Goal: Task Accomplishment & Management: Complete application form

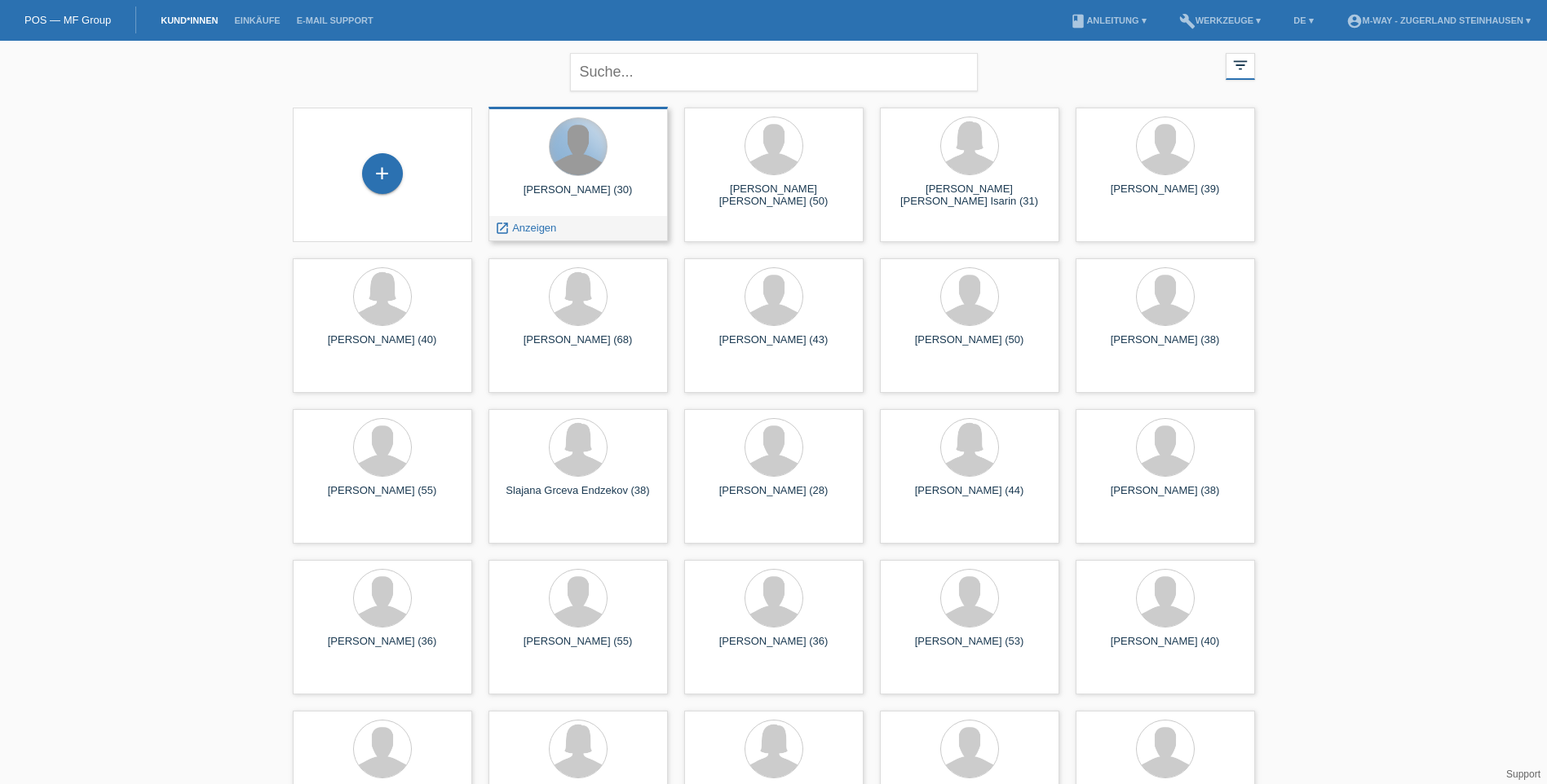
click at [579, 173] on div at bounding box center [577, 146] width 57 height 57
click at [538, 230] on span "Anzeigen" at bounding box center [534, 228] width 44 height 12
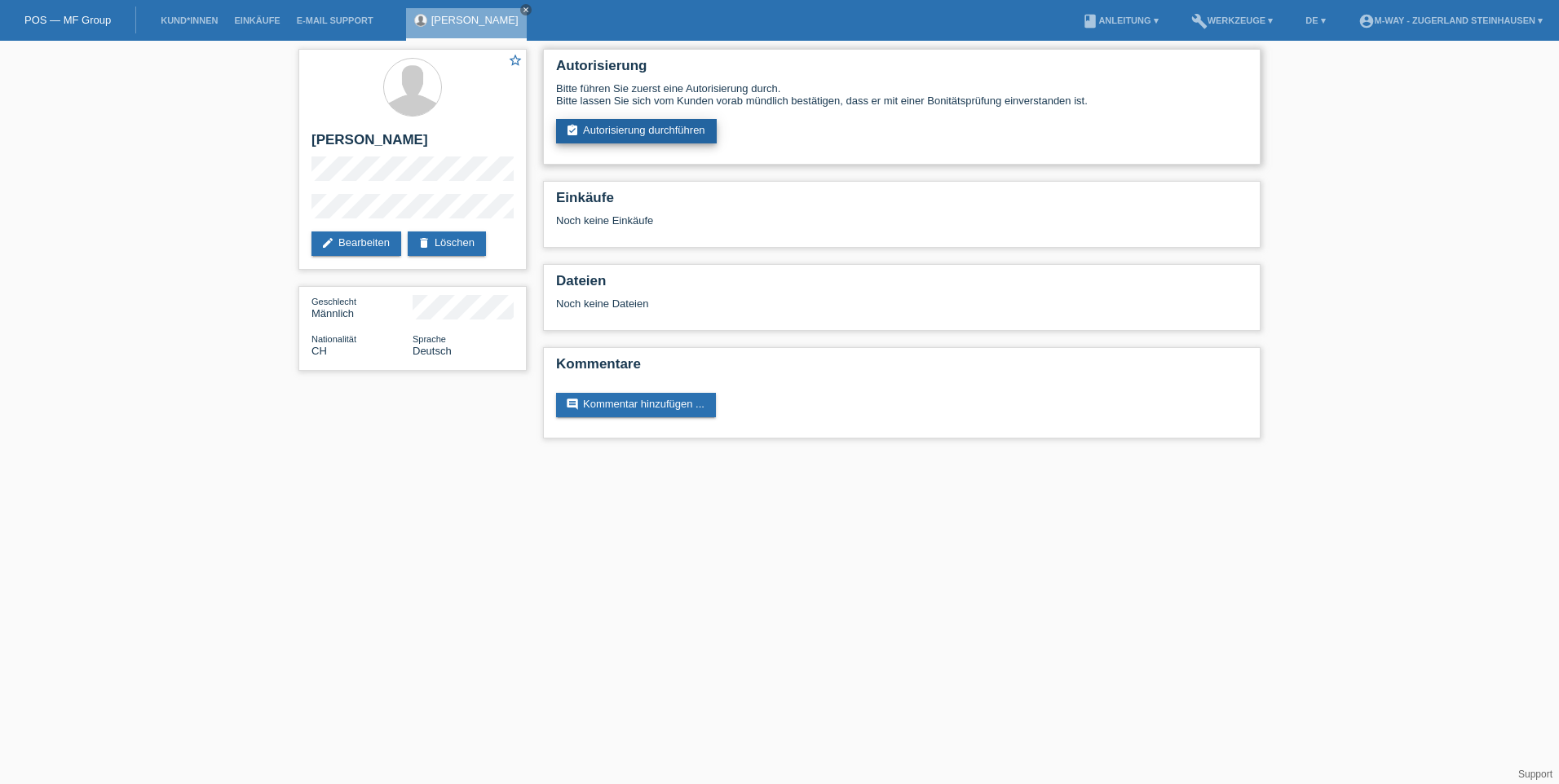
click at [661, 127] on link "assignment_turned_in Autorisierung durchführen" at bounding box center [637, 131] width 161 height 24
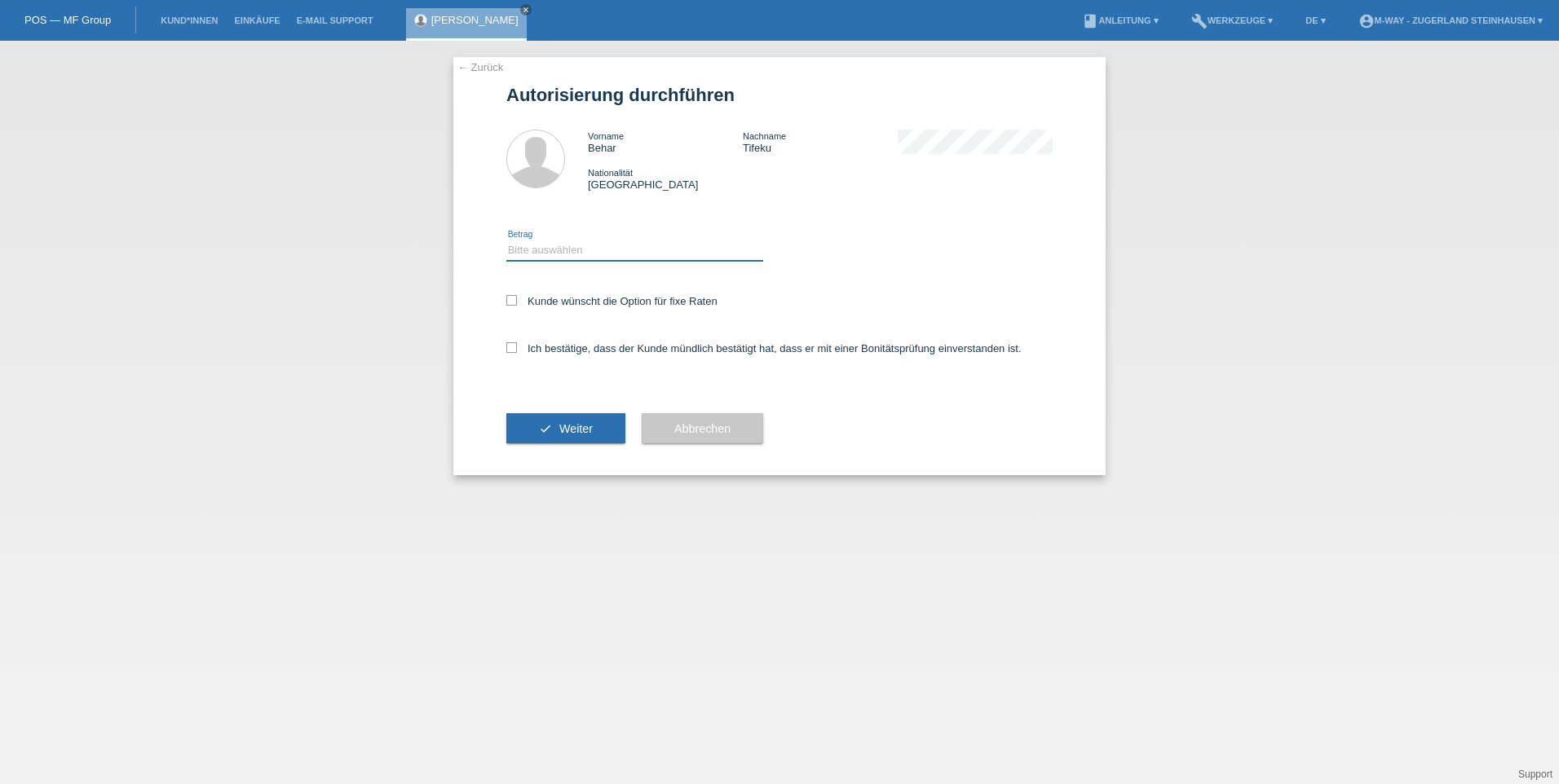
click at [545, 250] on select "Bitte auswählen CHF 1.00 - CHF 499.00 CHF 500.00 - CHF 1'999.00 CHF 2'000.00 - …" at bounding box center [635, 250] width 257 height 19
select select "3"
click at [506, 240] on select "Bitte auswählen CHF 1.00 - CHF 499.00 CHF 500.00 - CHF 1'999.00 CHF 2'000.00 - …" at bounding box center [635, 250] width 257 height 19
click at [510, 301] on icon at bounding box center [512, 301] width 10 height 10
click at [510, 301] on input "Kunde wünscht die Option für fixe Raten" at bounding box center [512, 301] width 10 height 10
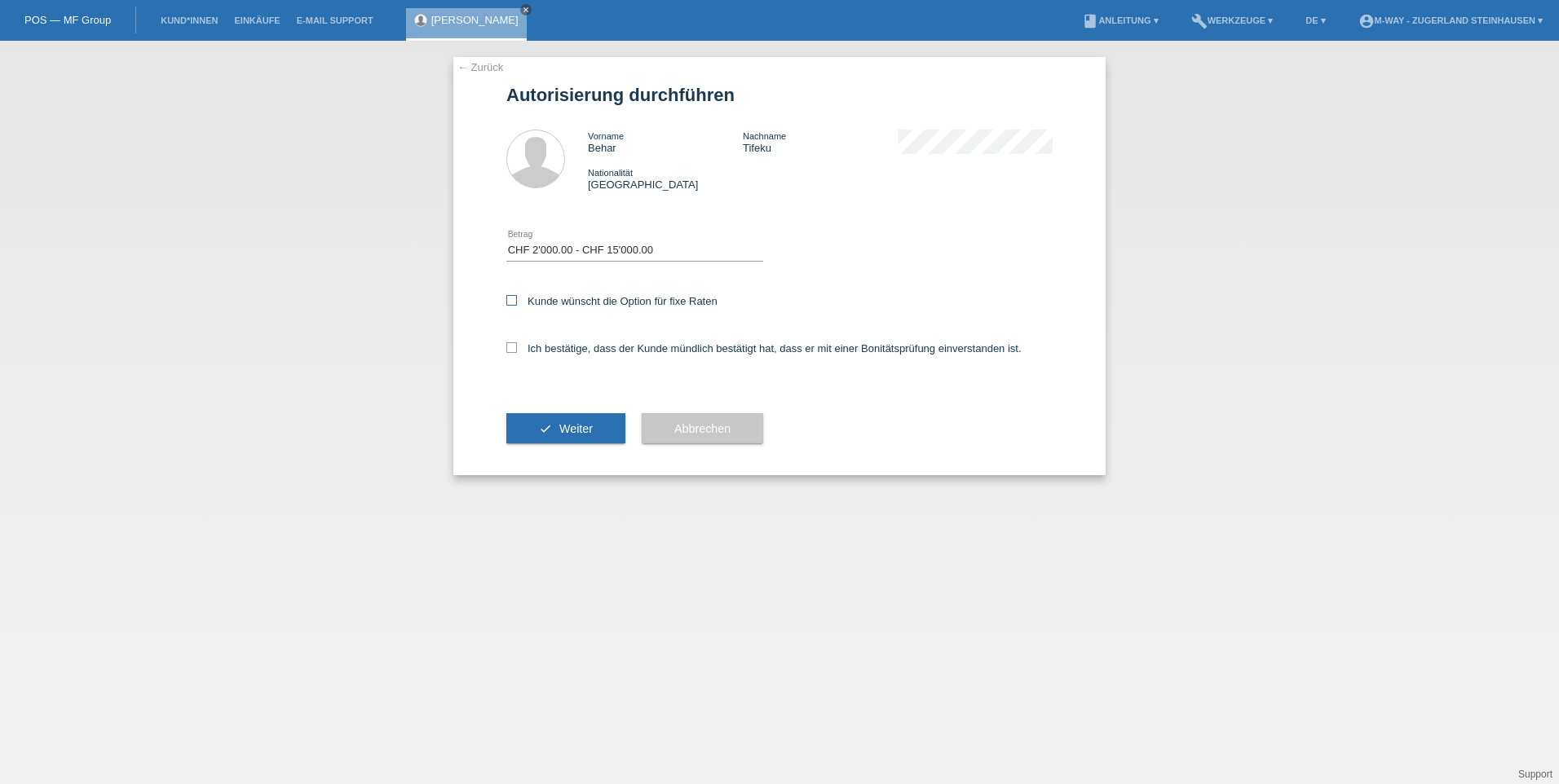
checkbox input "true"
click at [512, 350] on icon at bounding box center [512, 348] width 10 height 10
click at [512, 350] on input "Ich bestätige, dass der Kunde mündlich bestätigt hat, dass er mit einer Bonität…" at bounding box center [512, 348] width 10 height 10
checkbox input "true"
click at [563, 428] on span "Weiter" at bounding box center [576, 428] width 33 height 13
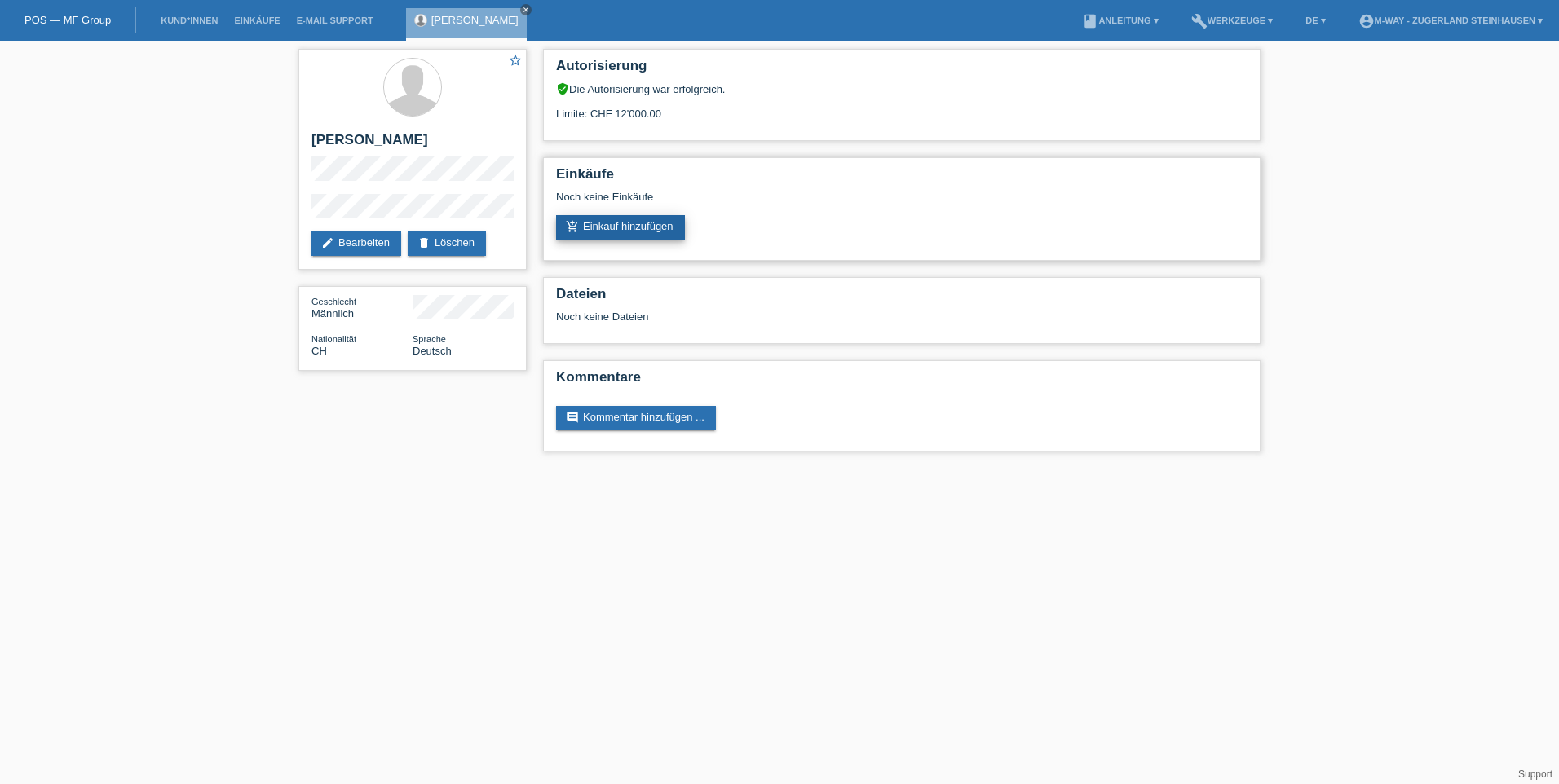
click at [630, 231] on link "add_shopping_cart Einkauf hinzufügen" at bounding box center [620, 227] width 129 height 24
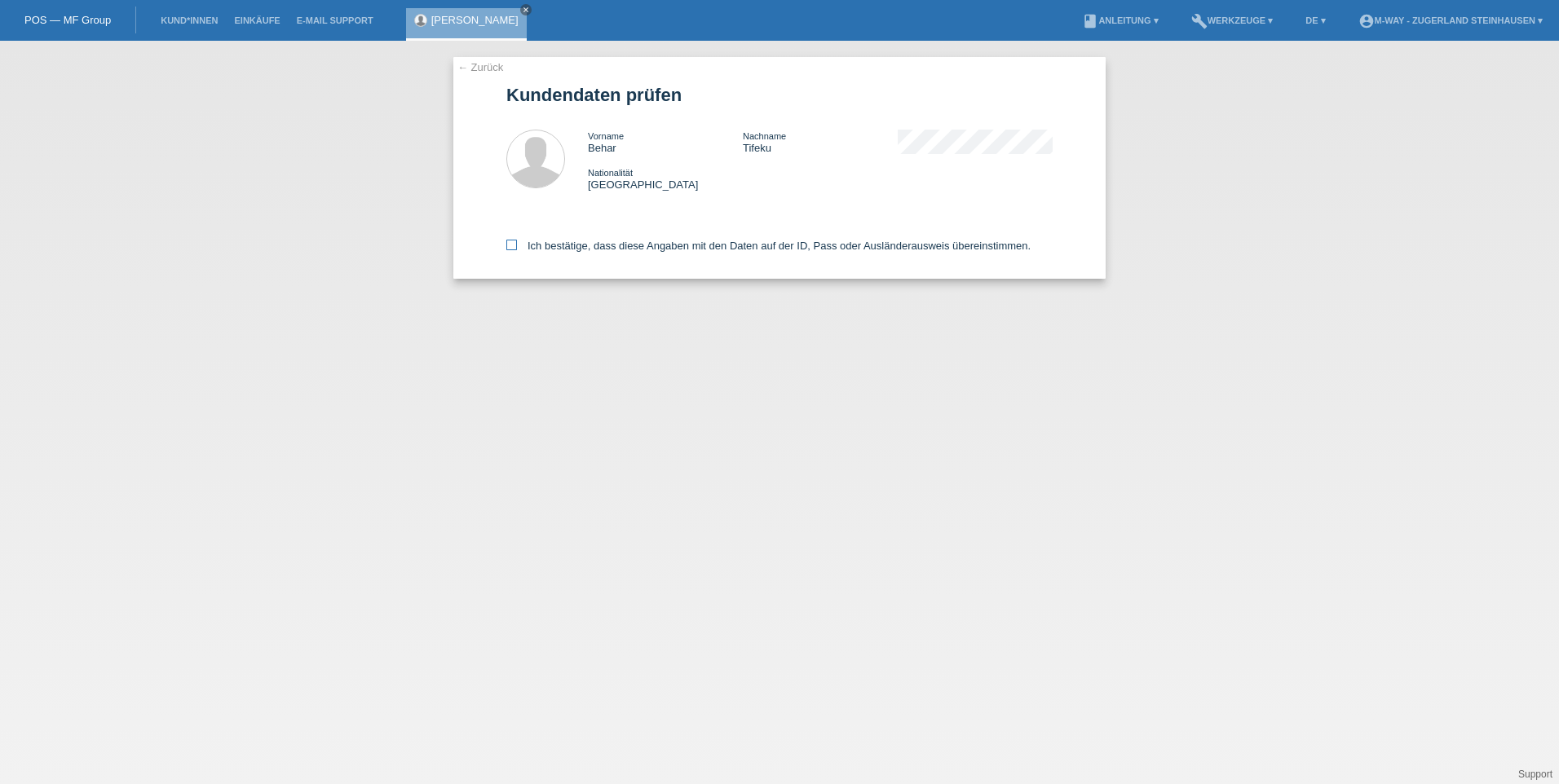
click at [508, 242] on icon at bounding box center [512, 245] width 10 height 10
click at [508, 242] on input "Ich bestätige, dass diese Angaben mit den Daten auf der ID, Pass oder Ausländer…" at bounding box center [512, 245] width 10 height 10
checkbox input "true"
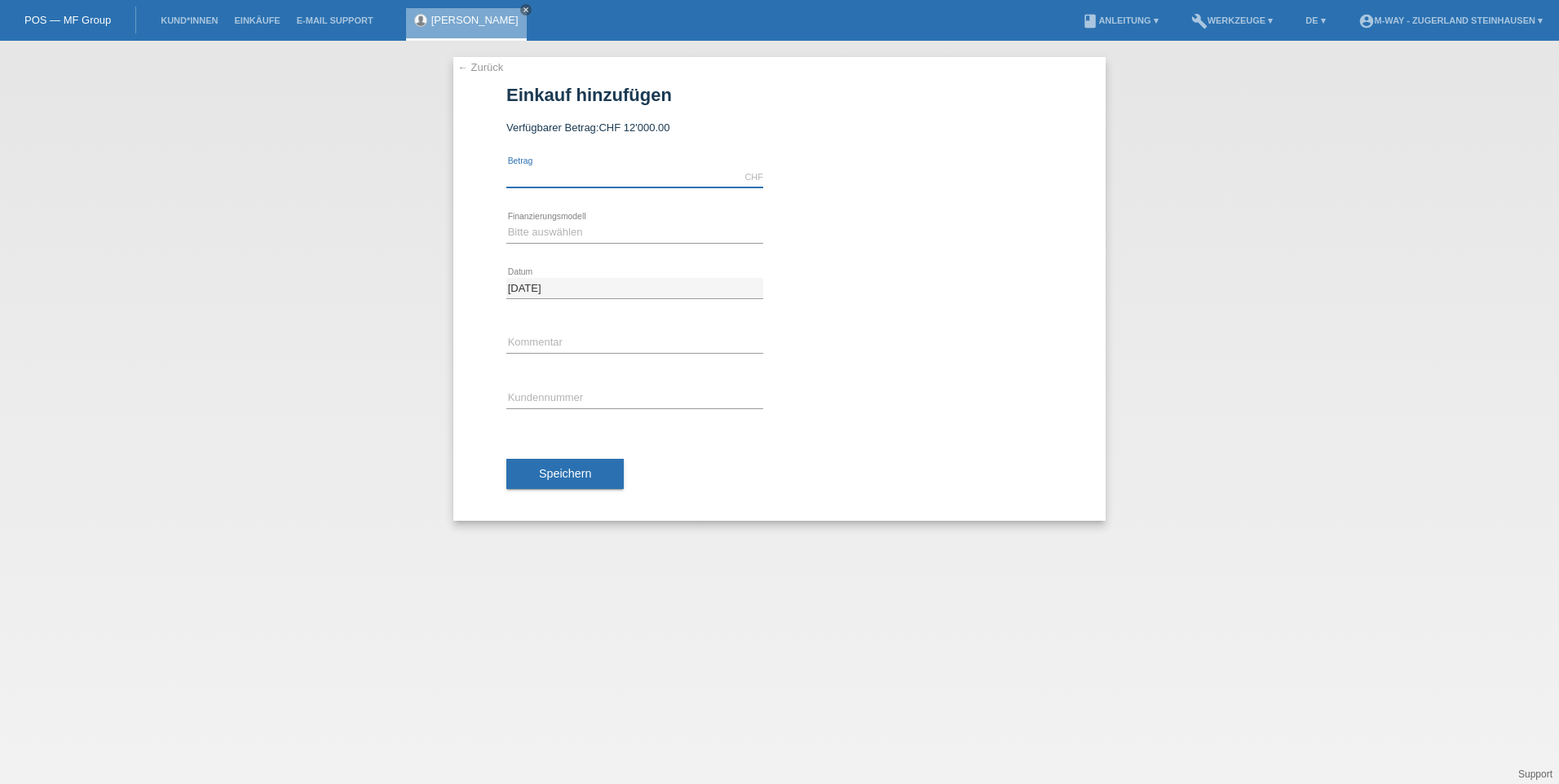
click at [558, 170] on input "text" at bounding box center [635, 177] width 257 height 20
type input "3641.56"
click at [583, 227] on select "Bitte auswählen Fixe Raten Kauf auf Rechnung mit Teilzahlungsoption" at bounding box center [635, 232] width 257 height 19
select select "77"
click at [506, 223] on select "Bitte auswählen Fixe Raten Kauf auf Rechnung mit Teilzahlungsoption" at bounding box center [635, 232] width 257 height 19
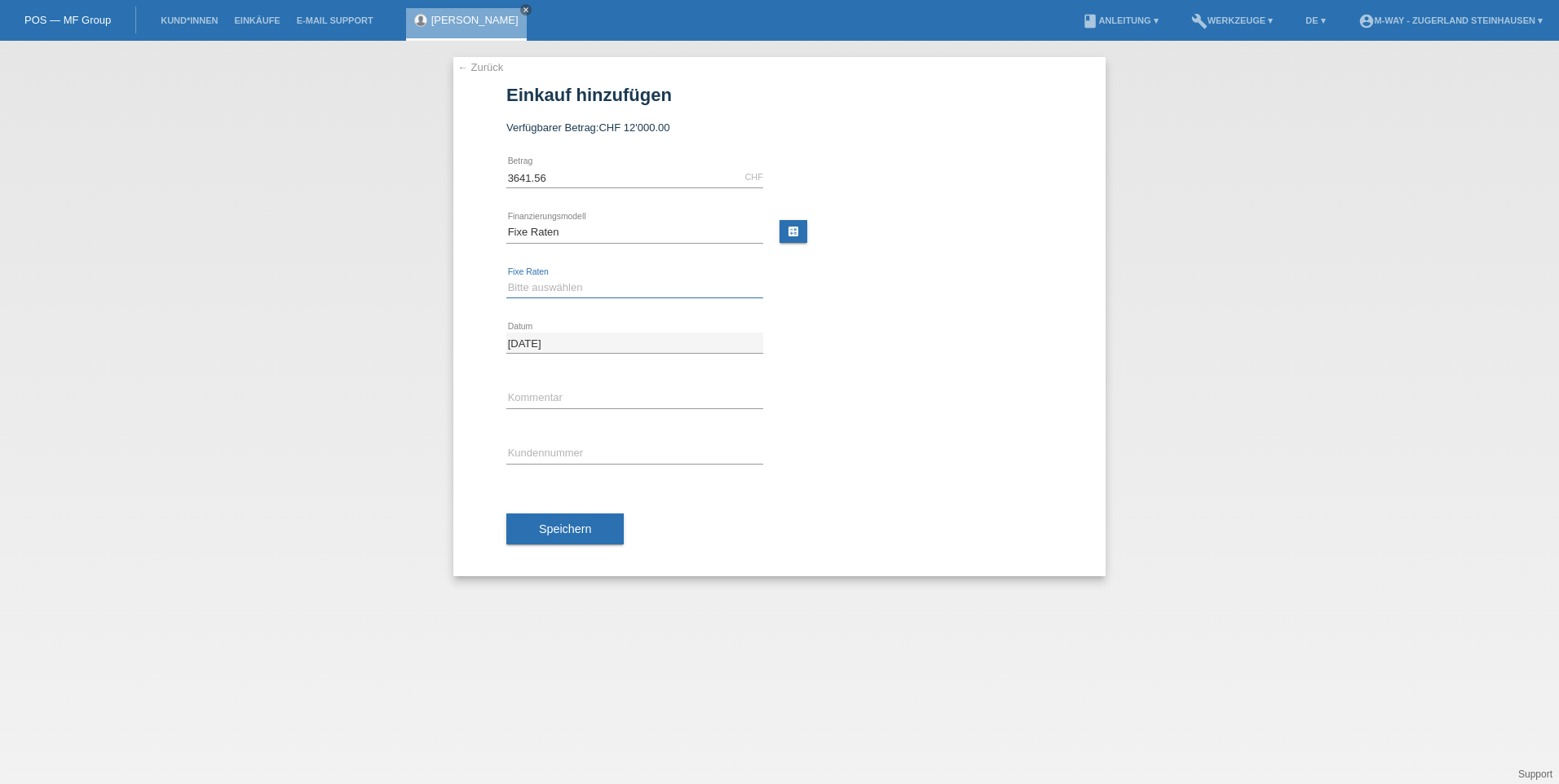
click at [562, 284] on select "Bitte auswählen 4 Raten 5 Raten 6 Raten 7 Raten 8 Raten 9 Raten 10 Raten 11 Rat…" at bounding box center [635, 288] width 257 height 19
select select "202"
click at [506, 278] on select "Bitte auswählen 4 Raten 5 Raten 6 Raten 7 Raten 8 Raten 9 Raten 10 Raten 11 Rat…" at bounding box center [635, 288] width 257 height 19
click at [573, 444] on input "text" at bounding box center [635, 453] width 257 height 20
type input "K165924"
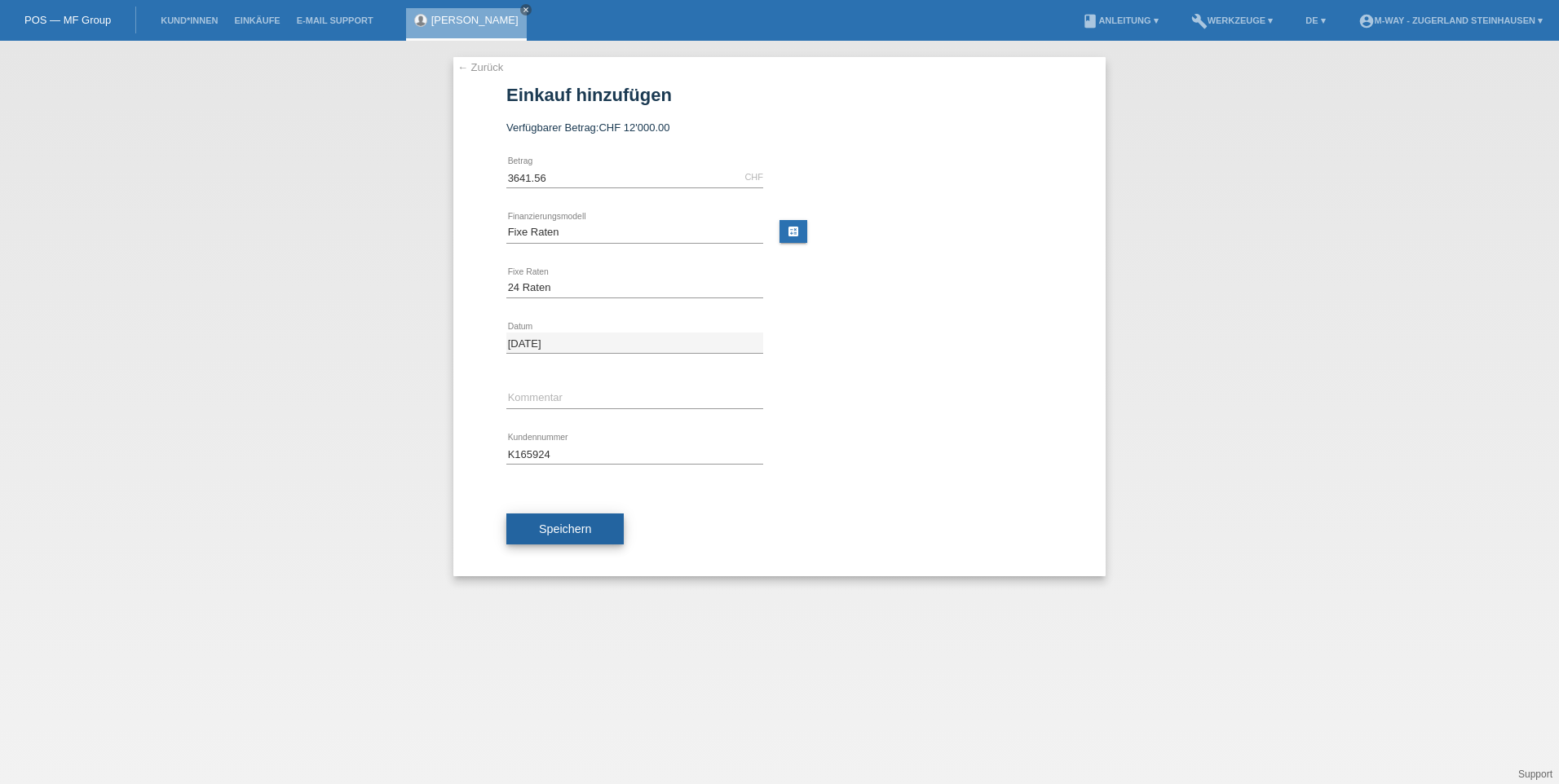
click at [574, 529] on span "Speichern" at bounding box center [565, 529] width 52 height 13
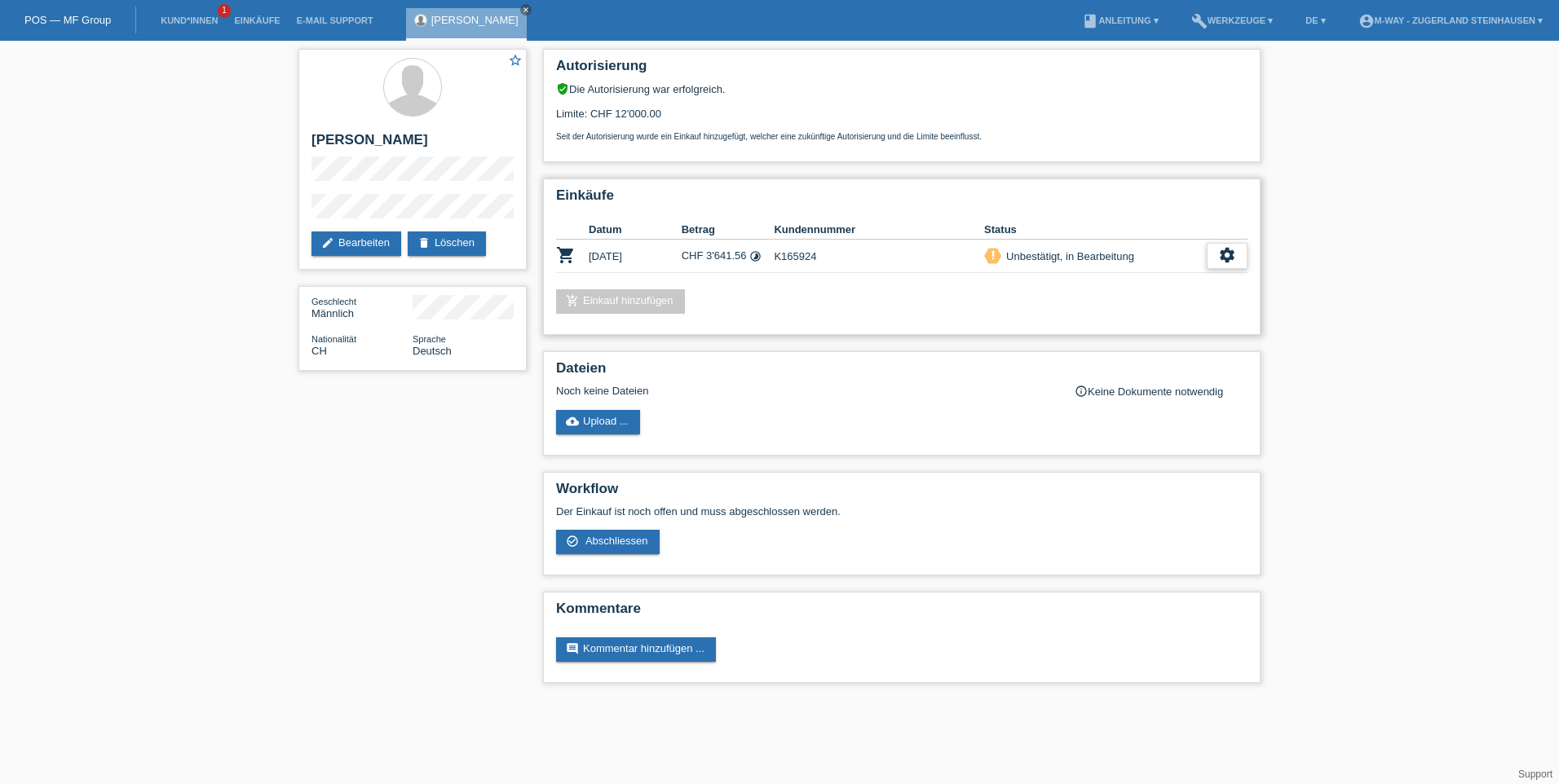
click at [1225, 256] on icon "settings" at bounding box center [1227, 255] width 18 height 18
click at [1102, 325] on span "Abschliessen" at bounding box center [1097, 330] width 67 height 19
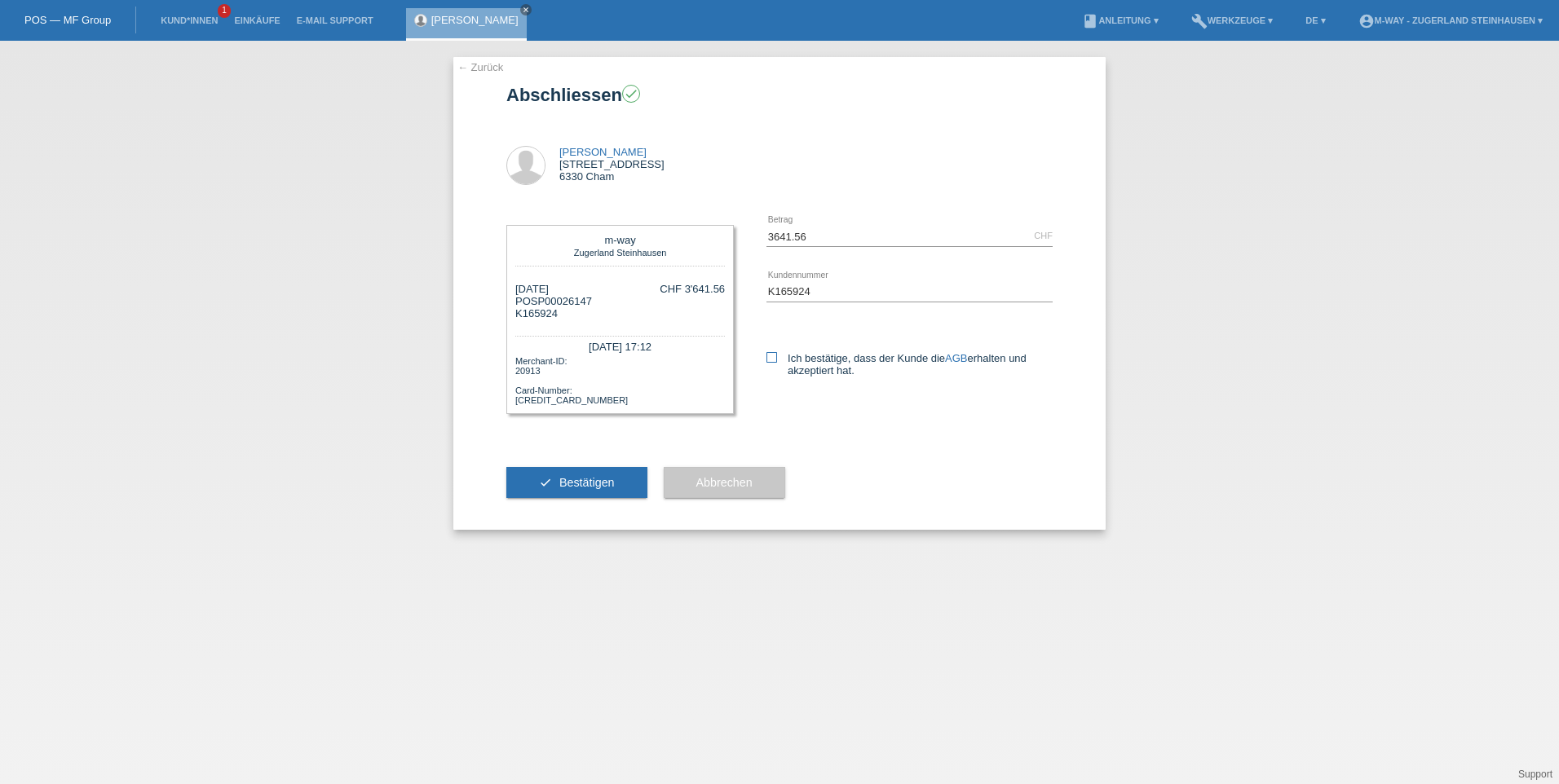
click at [774, 357] on icon at bounding box center [771, 357] width 10 height 10
click at [774, 357] on input "Ich bestätige, dass der Kunde die AGB erhalten und akzeptiert hat." at bounding box center [771, 357] width 10 height 10
checkbox input "true"
click at [595, 476] on span "Bestätigen" at bounding box center [587, 482] width 55 height 13
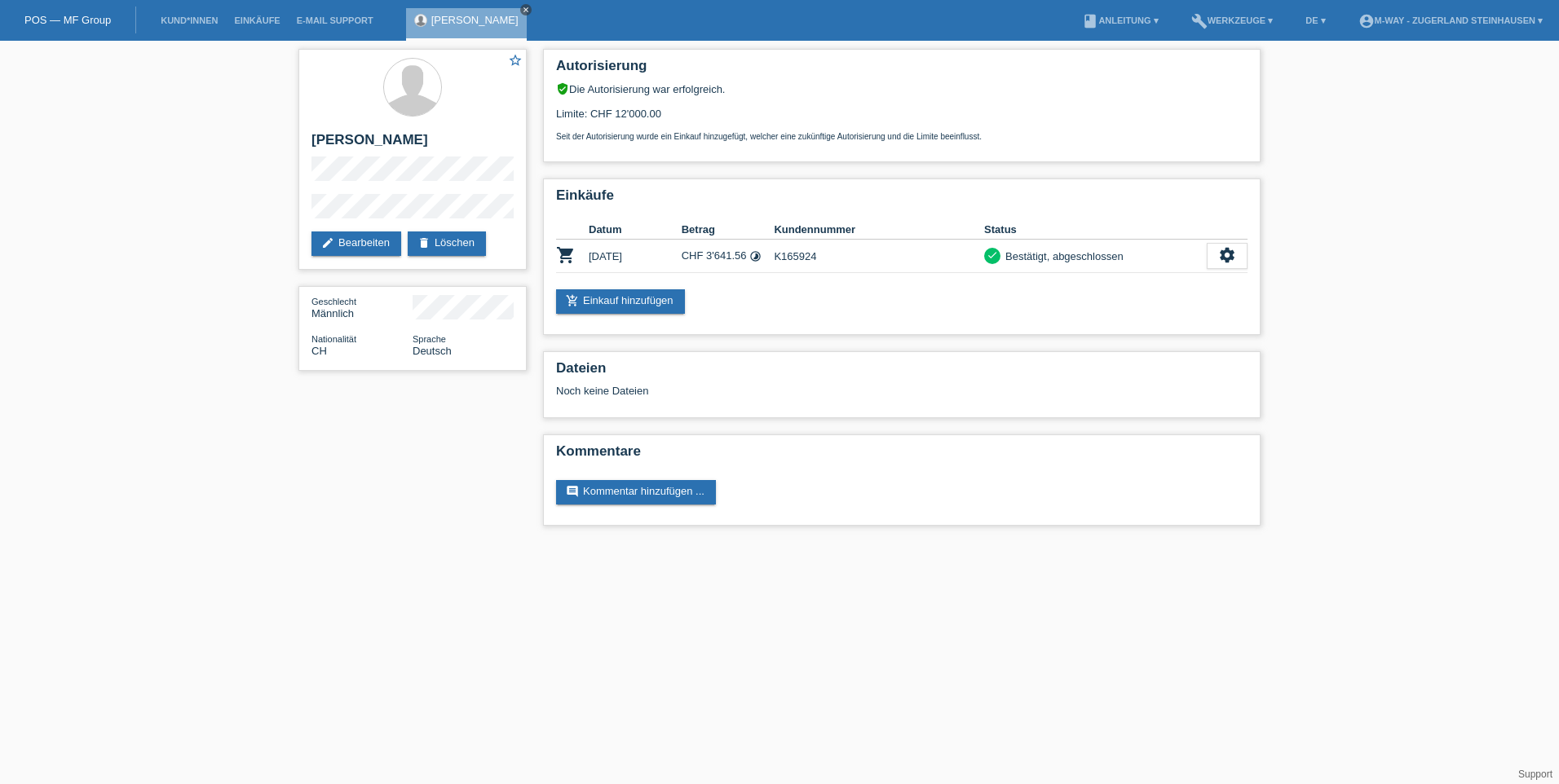
click at [522, 10] on icon "close" at bounding box center [525, 10] width 8 height 8
